Goal: Information Seeking & Learning: Learn about a topic

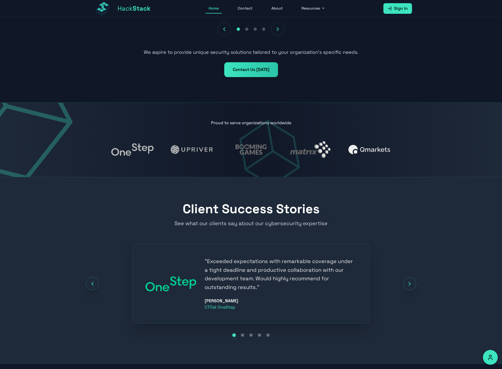
scroll to position [538, 0]
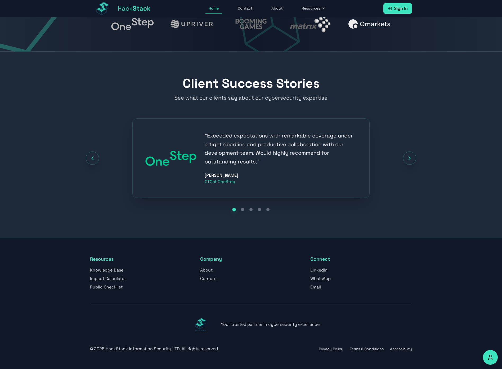
click at [245, 171] on div "" Exceeded expectations with remarkable coverage under a tight deadline and pro…" at bounding box center [281, 158] width 152 height 54
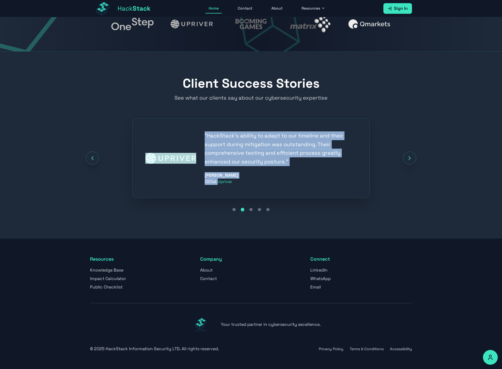
drag, startPoint x: 249, startPoint y: 180, endPoint x: 175, endPoint y: 135, distance: 86.3
click at [175, 135] on div "" HackStack's ability to adapt to our timeline and their support during mitigat…" at bounding box center [250, 158] width 211 height 54
copy div "" Exceeded expectations with remarkable coverage under a tight deadline and pro…"
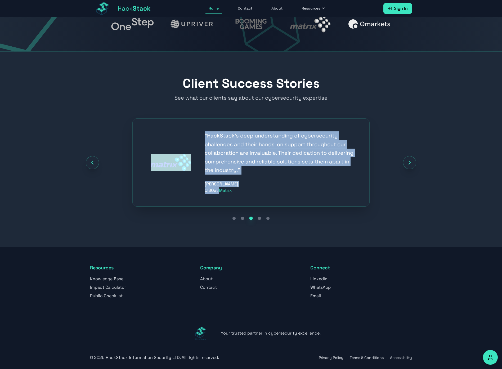
click at [250, 184] on div "[PERSON_NAME] CISO at Matrix" at bounding box center [281, 187] width 152 height 13
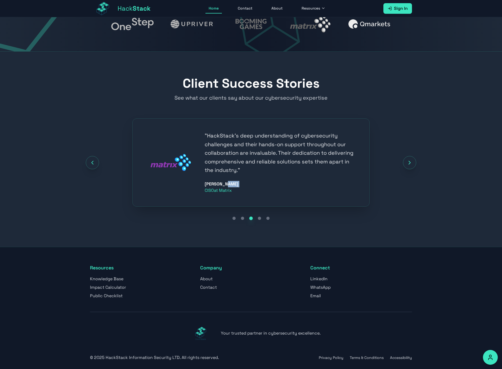
click at [250, 184] on div "[PERSON_NAME] CISO at Matrix" at bounding box center [281, 187] width 152 height 13
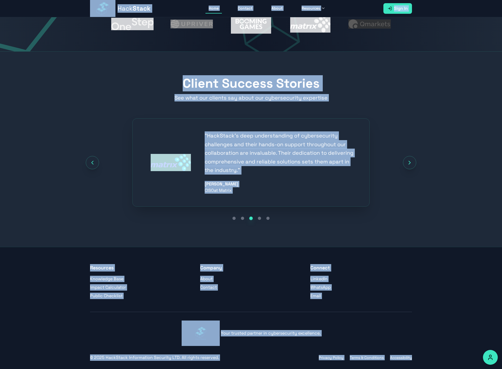
click at [250, 184] on div "[PERSON_NAME] CISO at Matrix" at bounding box center [281, 187] width 152 height 13
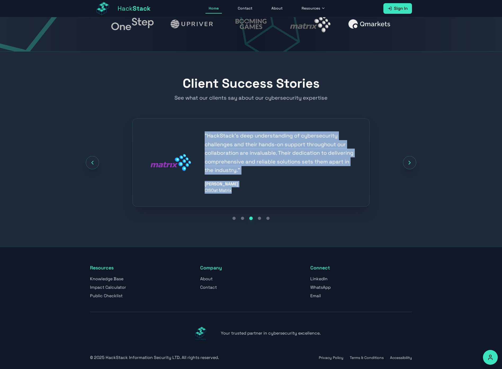
drag, startPoint x: 248, startPoint y: 190, endPoint x: 202, endPoint y: 133, distance: 73.7
click at [202, 133] on div "" HackStack's deep understanding of cybersecurity challenges and their hands-on…" at bounding box center [250, 162] width 211 height 62
copy div "" HackStack's deep understanding of cybersecurity challenges and their hands-on…"
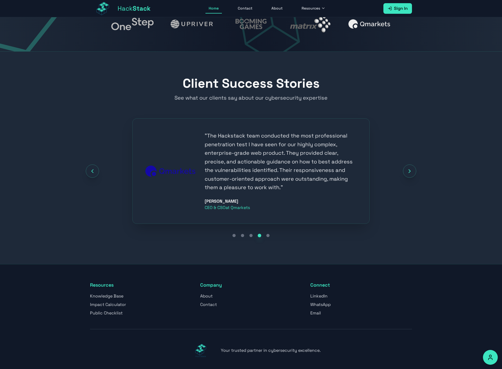
click at [269, 211] on div "" The Hackstack team conducted the most professional penetration test I have se…" at bounding box center [250, 170] width 237 height 105
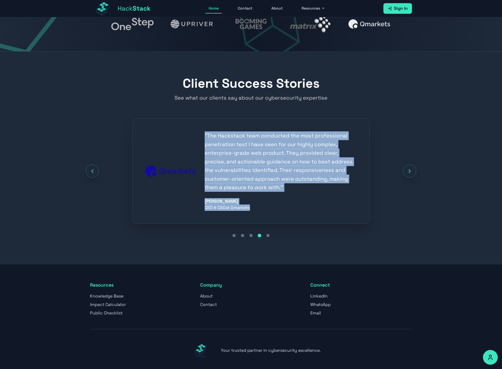
drag, startPoint x: 269, startPoint y: 211, endPoint x: 204, endPoint y: 136, distance: 99.3
click at [204, 136] on div "" The Hackstack team conducted the most professional penetration test I have se…" at bounding box center [250, 170] width 237 height 105
copy div "" The Hackstack team conducted the most professional penetration test I have se…"
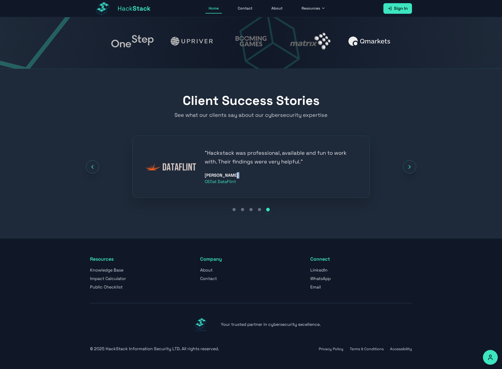
click at [251, 175] on div "[PERSON_NAME] CEO at DataFlint" at bounding box center [281, 178] width 152 height 13
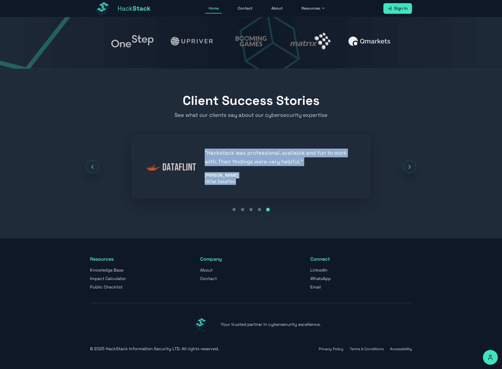
drag, startPoint x: 251, startPoint y: 181, endPoint x: 203, endPoint y: 152, distance: 55.6
click at [203, 152] on div "" Hackstack was professional, available and fun to work with. Their findings we…" at bounding box center [250, 167] width 211 height 36
copy div "" Hackstack was professional, available and fun to work with. Their findings we…"
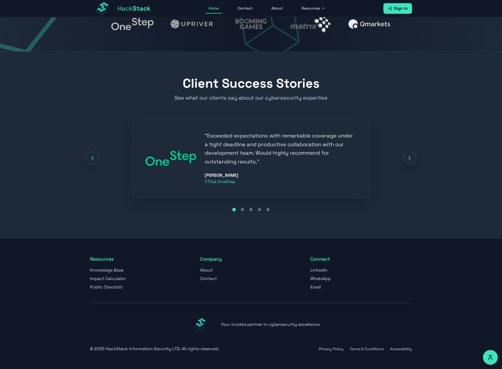
click at [255, 184] on div "[PERSON_NAME] CTO at OneStep" at bounding box center [281, 178] width 152 height 13
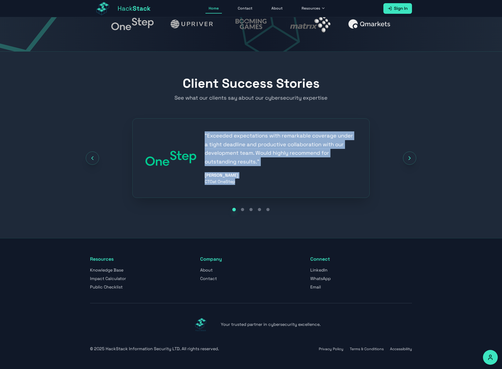
drag, startPoint x: 255, startPoint y: 184, endPoint x: 201, endPoint y: 135, distance: 73.7
click at [201, 135] on div "" Exceeded expectations with remarkable coverage under a tight deadline and pro…" at bounding box center [250, 158] width 211 height 54
copy div "" Exceeded expectations with remarkable coverage under a tight deadline and pro…"
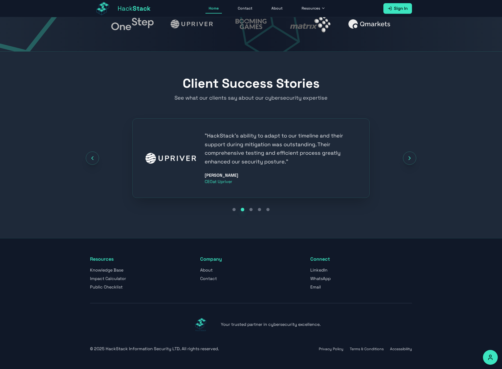
click at [249, 181] on div "[PERSON_NAME] CEO at Upriver" at bounding box center [281, 178] width 152 height 13
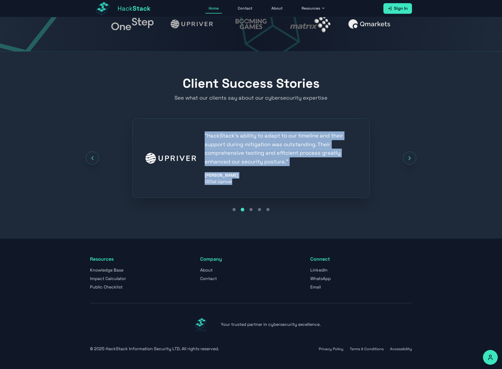
drag, startPoint x: 250, startPoint y: 184, endPoint x: 201, endPoint y: 138, distance: 67.3
click at [201, 138] on div "" HackStack's ability to adapt to our timeline and their support during mitigat…" at bounding box center [250, 158] width 211 height 54
copy div "" HackStack's ability to adapt to our timeline and their support during mitigat…"
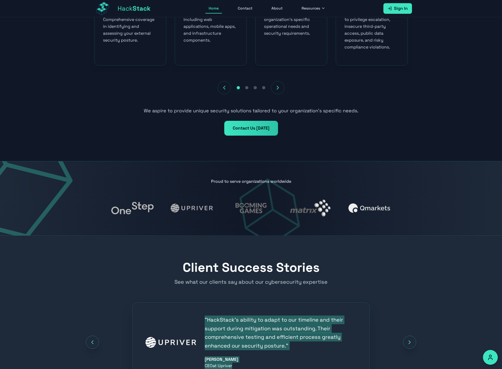
scroll to position [351, 0]
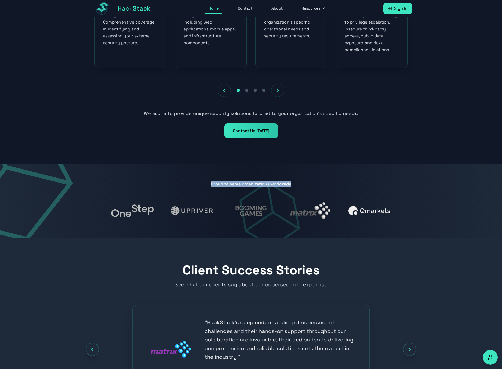
drag, startPoint x: 209, startPoint y: 183, endPoint x: 293, endPoint y: 184, distance: 84.0
click at [293, 184] on p "Proud to serve organizations worldwide" at bounding box center [251, 184] width 322 height 6
copy p "Proud to serve organizations worldwide"
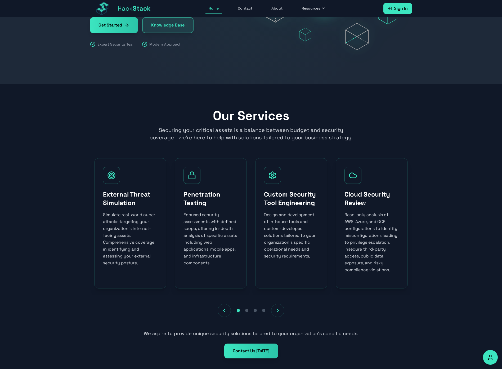
scroll to position [0, 0]
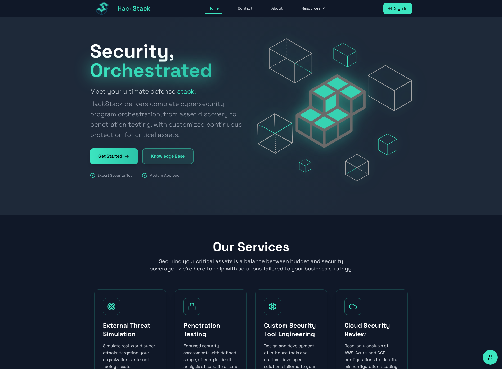
click at [162, 155] on link "Knowledge Base" at bounding box center [167, 156] width 51 height 16
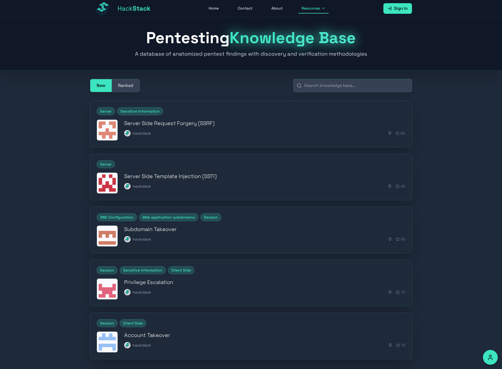
click at [170, 130] on div "hackstack 0 80" at bounding box center [264, 133] width 281 height 6
